Goal: Task Accomplishment & Management: Manage account settings

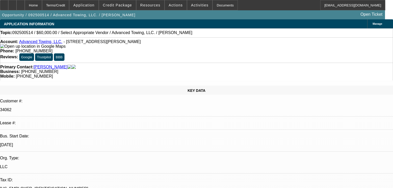
select select "0"
select select "2"
select select "0.1"
select select "4"
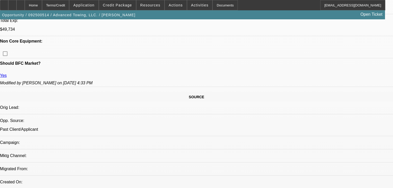
scroll to position [248, 0]
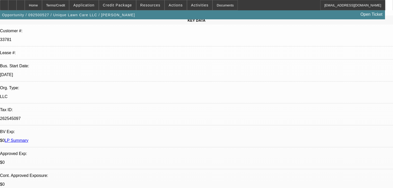
select select "0"
select select "2"
select select "0.1"
select select "4"
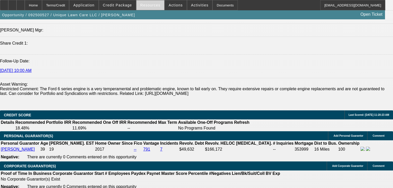
scroll to position [668, 0]
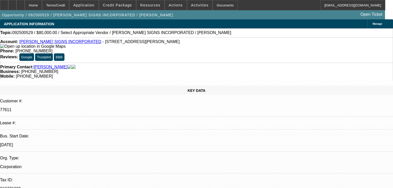
select select "0"
select select "2"
select select "0.1"
select select "4"
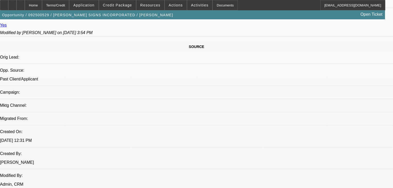
scroll to position [330, 0]
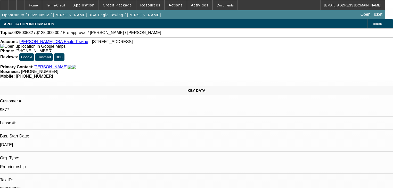
select select "0"
select select "2"
select select "0.1"
select select "4"
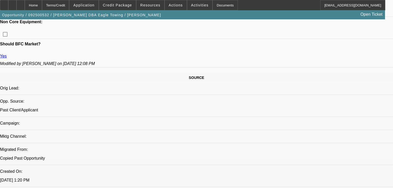
scroll to position [310, 0]
